Goal: Task Accomplishment & Management: Use online tool/utility

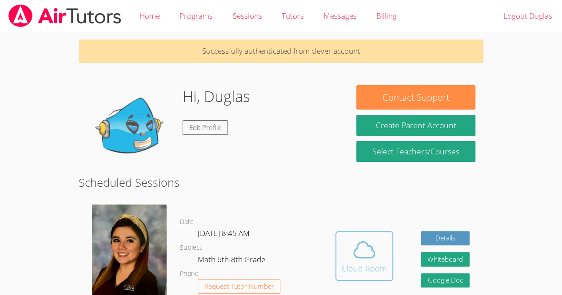
click at [362, 253] on icon at bounding box center [364, 250] width 25 height 25
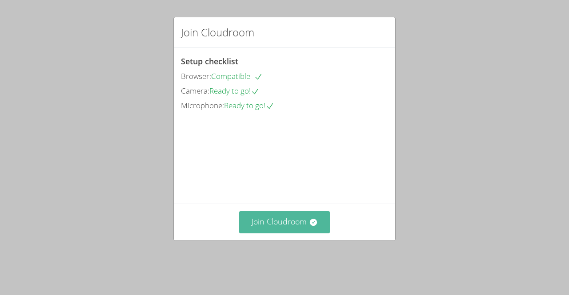
click at [270, 224] on button "Join Cloudroom" at bounding box center [284, 222] width 91 height 22
click at [288, 231] on button "Join Cloudroom" at bounding box center [284, 222] width 91 height 22
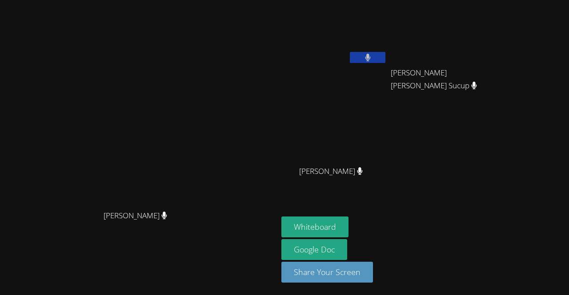
click at [496, 159] on div "Duglas Mejia Solis Mileydi Eliza Alquejay Sucup Mileydi Eliza Alquejay Sucup An…" at bounding box center [388, 101] width 215 height 194
click at [348, 223] on button "Whiteboard" at bounding box center [314, 227] width 67 height 21
click at [348, 224] on button "Whiteboard" at bounding box center [314, 227] width 67 height 21
click at [348, 231] on button "Whiteboard" at bounding box center [314, 227] width 67 height 21
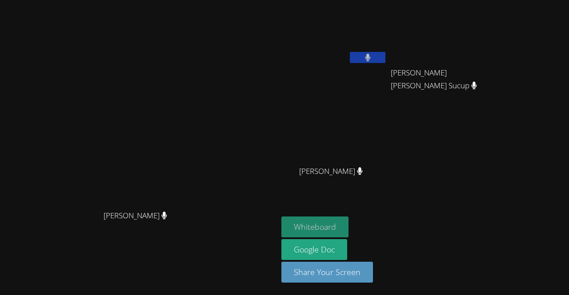
click at [348, 231] on button "Whiteboard" at bounding box center [314, 227] width 67 height 21
click at [382, 212] on aside "Duglas Mejia Solis Mileydi Eliza Alquejay Sucup Mileydi Eliza Alquejay Sucup An…" at bounding box center [389, 147] width 222 height 295
click at [348, 220] on button "Whiteboard" at bounding box center [314, 227] width 67 height 21
click at [348, 228] on button "Whiteboard" at bounding box center [314, 227] width 67 height 21
click at [348, 223] on button "Whiteboard" at bounding box center [314, 227] width 67 height 21
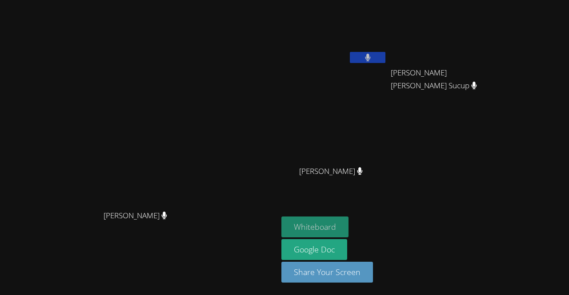
click at [348, 223] on button "Whiteboard" at bounding box center [314, 227] width 67 height 21
drag, startPoint x: 362, startPoint y: 233, endPoint x: 353, endPoint y: 223, distance: 13.8
click at [348, 223] on button "Whiteboard" at bounding box center [314, 227] width 67 height 21
click at [348, 231] on button "Whiteboard" at bounding box center [314, 227] width 67 height 21
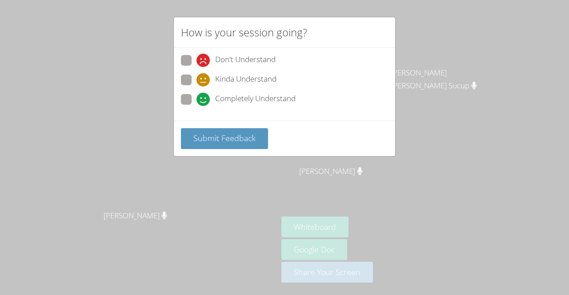
click at [198, 103] on icon at bounding box center [202, 99] width 13 height 13
click at [198, 102] on input "Completely Understand" at bounding box center [200, 98] width 8 height 8
radio input "true"
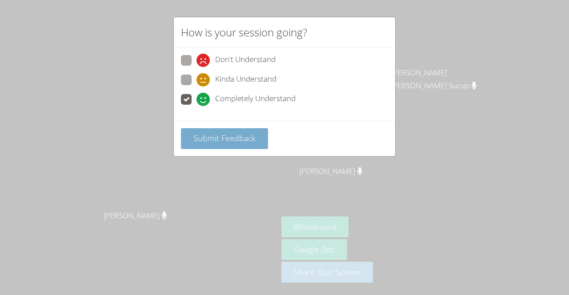
click at [198, 134] on span "Submit Feedback" at bounding box center [224, 138] width 62 height 11
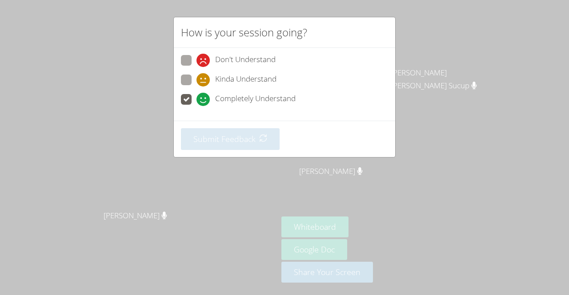
click at [366, 230] on div "How is your session going? Don't Understand Kinda Understand Completely Underst…" at bounding box center [284, 147] width 569 height 295
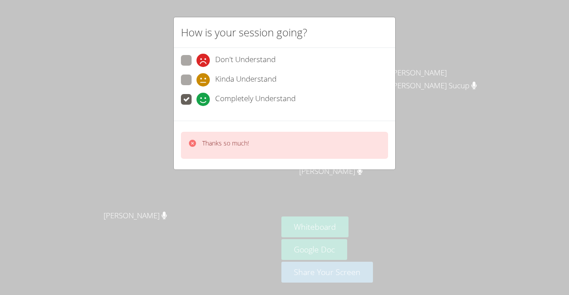
click at [363, 228] on div "How is your session going? Don't Understand Kinda Understand Completely Underst…" at bounding box center [284, 147] width 569 height 295
click at [365, 227] on div "How is your session going? Don't Understand Kinda Understand Completely Underst…" at bounding box center [284, 147] width 569 height 295
click at [369, 224] on div "How is your session going? Don't Understand Kinda Understand Completely Underst…" at bounding box center [284, 147] width 569 height 295
click at [379, 219] on div "How is your session going? Don't Understand Kinda Understand Completely Underst…" at bounding box center [284, 147] width 569 height 295
click at [380, 220] on div "How is your session going? Don't Understand Kinda Understand Completely Underst…" at bounding box center [284, 147] width 569 height 295
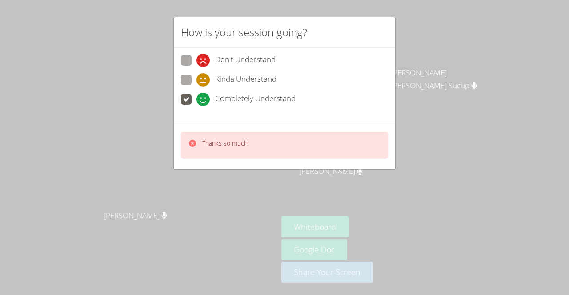
click at [381, 230] on div "How is your session going? Don't Understand Kinda Understand Completely Underst…" at bounding box center [284, 147] width 569 height 295
click at [385, 220] on div "How is your session going? Don't Understand Kinda Understand Completely Underst…" at bounding box center [284, 147] width 569 height 295
click at [388, 224] on div "How is your session going? Don't Understand Kinda Understand Completely Underst…" at bounding box center [284, 147] width 569 height 295
click at [389, 227] on div "How is your session going? Don't Understand Kinda Understand Completely Underst…" at bounding box center [284, 147] width 569 height 295
click at [389, 237] on div "How is your session going? Don't Understand Kinda Understand Completely Underst…" at bounding box center [284, 147] width 569 height 295
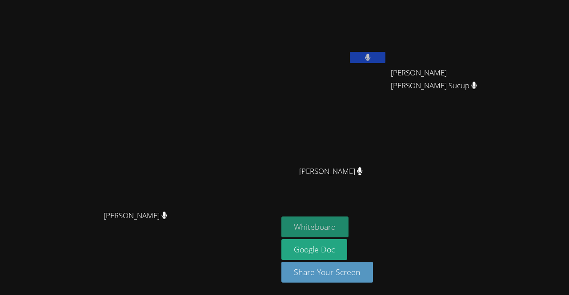
click at [348, 220] on button "Whiteboard" at bounding box center [314, 227] width 67 height 21
click at [348, 223] on button "Whiteboard" at bounding box center [314, 227] width 67 height 21
